Goal: Task Accomplishment & Management: Check status

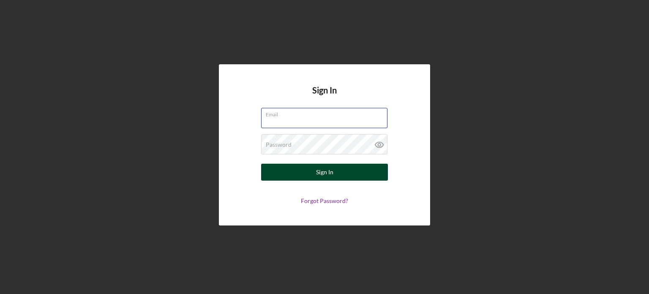
type input "[EMAIL_ADDRESS][DOMAIN_NAME]"
click at [328, 170] on div "Sign In" at bounding box center [324, 172] width 17 height 17
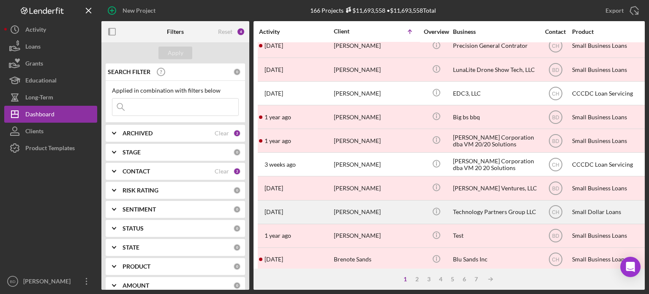
scroll to position [377, 0]
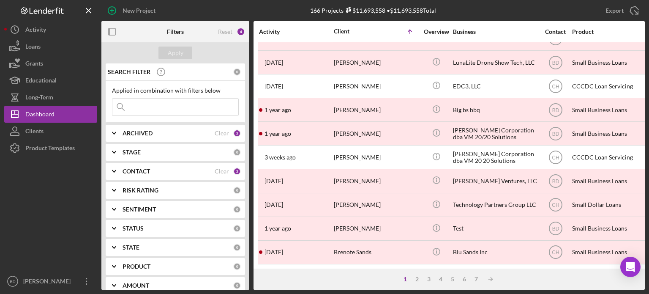
click at [132, 137] on div "ARCHIVED Clear 2" at bounding box center [182, 133] width 118 height 17
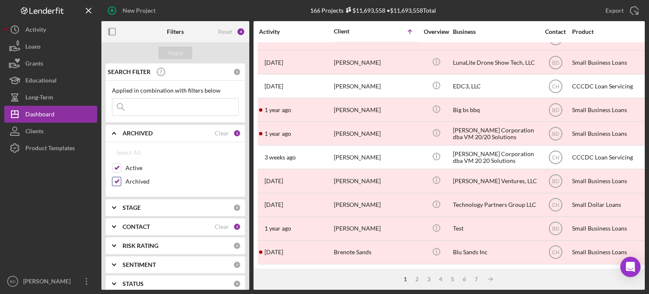
click at [123, 180] on div "Archived" at bounding box center [175, 184] width 127 height 14
click at [114, 180] on input "Archived" at bounding box center [116, 181] width 8 height 8
checkbox input "false"
click at [184, 49] on button "Apply" at bounding box center [176, 53] width 34 height 13
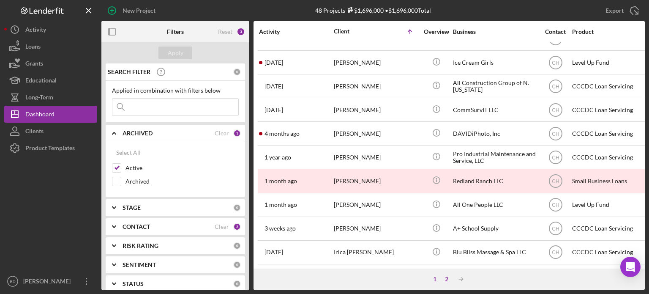
click at [446, 282] on div "2" at bounding box center [447, 279] width 12 height 7
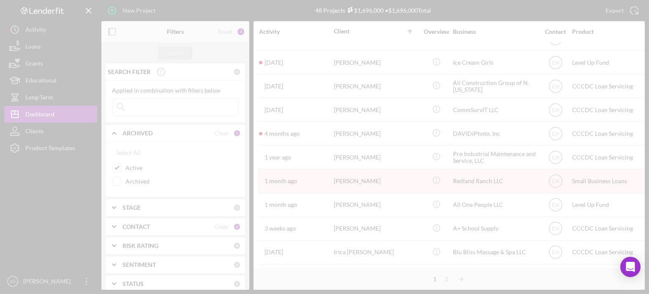
scroll to position [330, 0]
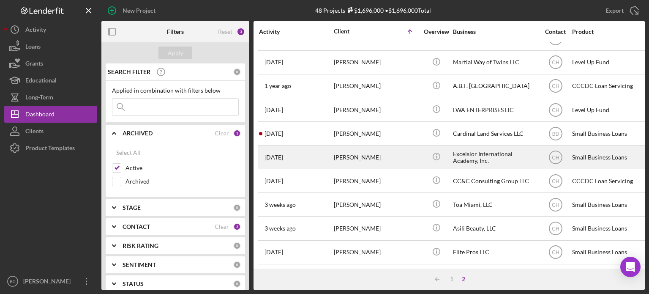
click at [402, 148] on div "[PERSON_NAME]" at bounding box center [376, 157] width 85 height 22
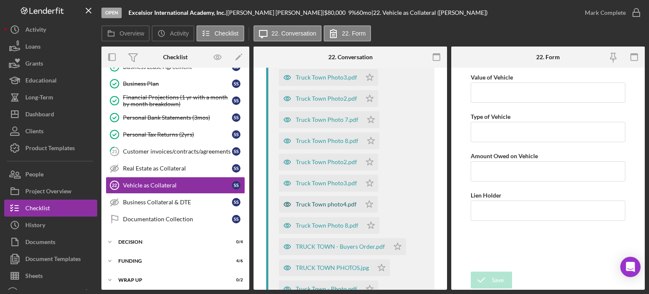
scroll to position [338, 0]
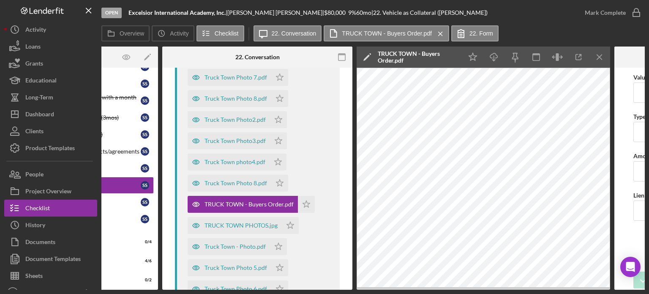
scroll to position [0, 108]
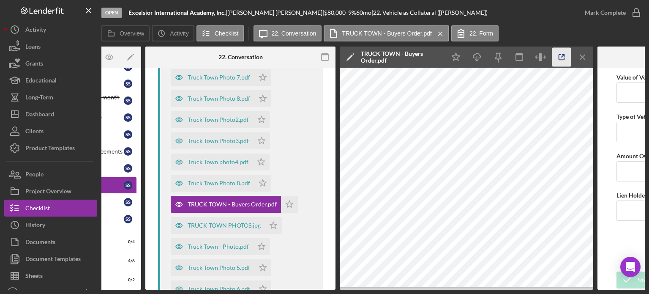
click at [559, 59] on icon "button" at bounding box center [561, 57] width 5 height 5
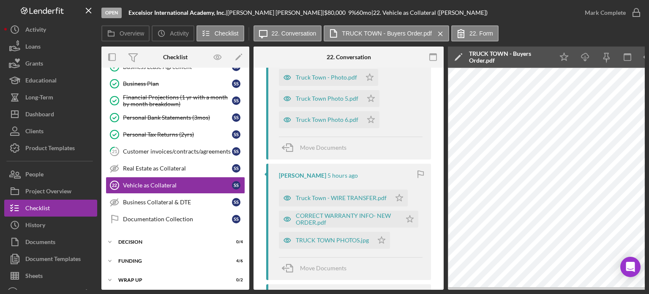
scroll to position [0, 0]
click at [46, 222] on button "Icon/History History" at bounding box center [50, 224] width 93 height 17
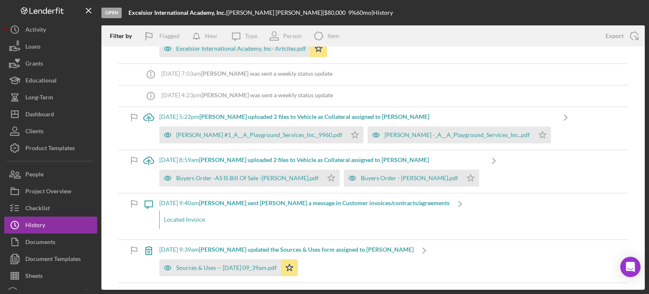
scroll to position [803, 0]
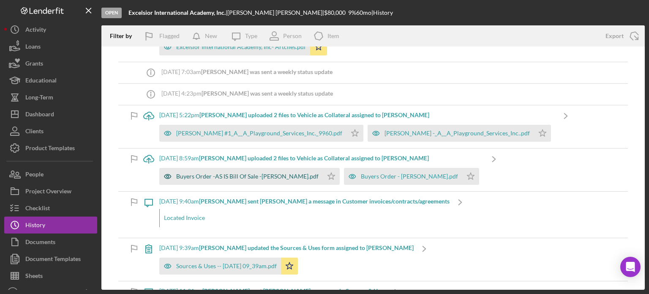
click at [201, 170] on div "Buyers Order -AS IS Bill Of Sale -[PERSON_NAME].pdf" at bounding box center [241, 176] width 164 height 17
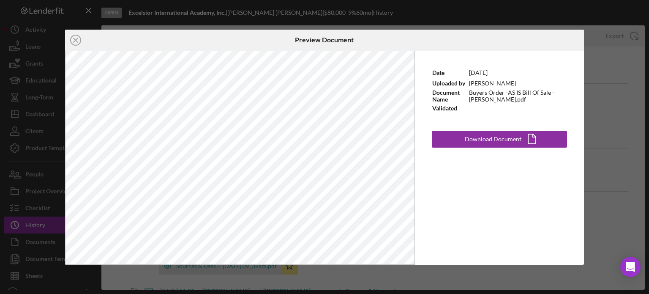
click at [616, 97] on div "Icon/Close Preview Document Date [DATE] Uploaded by [PERSON_NAME] Document Name…" at bounding box center [324, 147] width 649 height 294
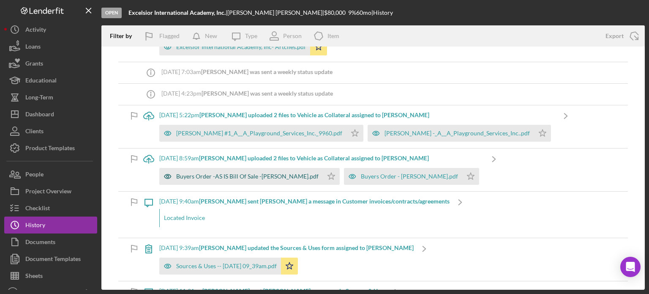
click at [238, 176] on div "Buyers Order -AS IS Bill Of Sale -[PERSON_NAME].pdf" at bounding box center [247, 176] width 142 height 7
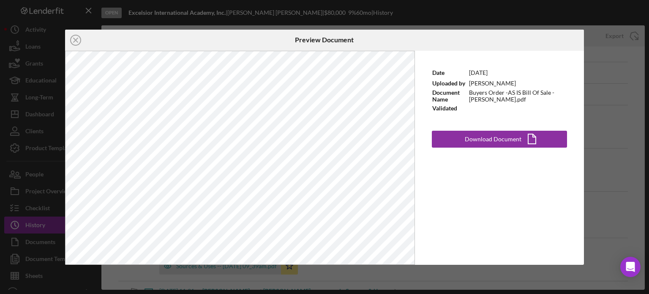
click at [607, 94] on div "Icon/Close Preview Document Date [DATE] Uploaded by [PERSON_NAME] Document Name…" at bounding box center [324, 147] width 649 height 294
